Goal: Task Accomplishment & Management: Use online tool/utility

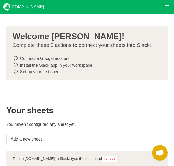
click at [47, 59] on link "Connect a Google account" at bounding box center [45, 58] width 50 height 4
click at [47, 65] on link "Install the Slack app in your workspace" at bounding box center [56, 65] width 73 height 4
click at [48, 71] on link "Set up your first sheet" at bounding box center [40, 71] width 41 height 4
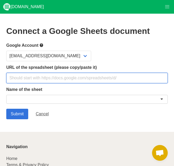
click at [60, 79] on input "text" at bounding box center [87, 78] width 162 height 10
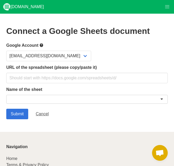
click at [105, 98] on div at bounding box center [87, 99] width 162 height 9
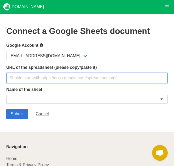
click at [93, 73] on input "text" at bounding box center [87, 78] width 162 height 10
paste input "https://docs.google.com/spreadsheets/d/1HafM9b9IewGLcBULi-EWUWCaJ0yHkQXlgEL6VOh…"
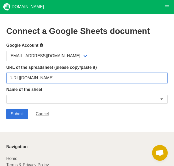
scroll to position [0, 101]
type input "https://docs.google.com/spreadsheets/d/1HafM9b9IewGLcBULi-EWUWCaJ0yHkQXlgEL6VOh…"
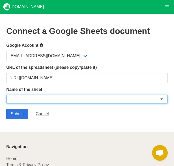
click at [99, 98] on div at bounding box center [87, 99] width 162 height 9
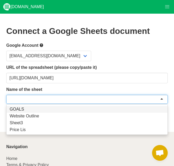
type input "g"
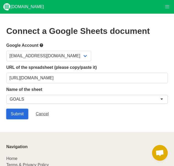
click at [17, 111] on input "Submit" at bounding box center [17, 113] width 22 height 10
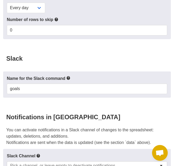
scroll to position [131, 0]
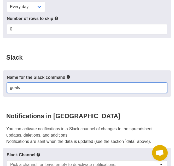
click at [53, 88] on input "goals" at bounding box center [87, 87] width 161 height 10
type input "GOALS"
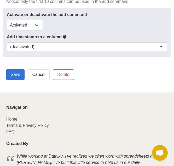
scroll to position [524, 0]
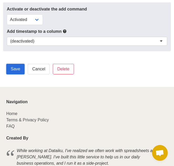
click at [18, 65] on input "Save" at bounding box center [15, 69] width 18 height 10
